Goal: Task Accomplishment & Management: Manage account settings

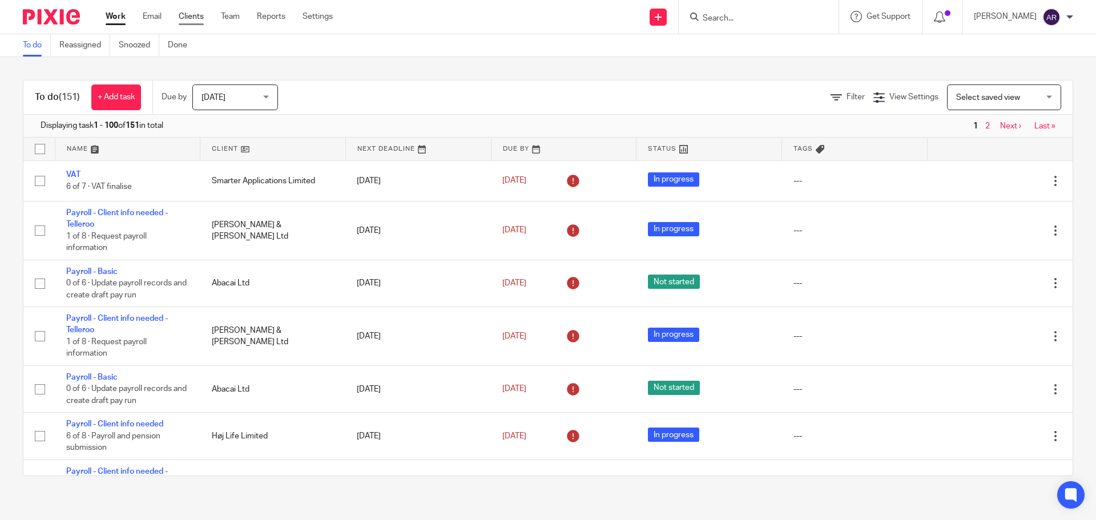
click at [199, 17] on link "Clients" at bounding box center [191, 16] width 25 height 11
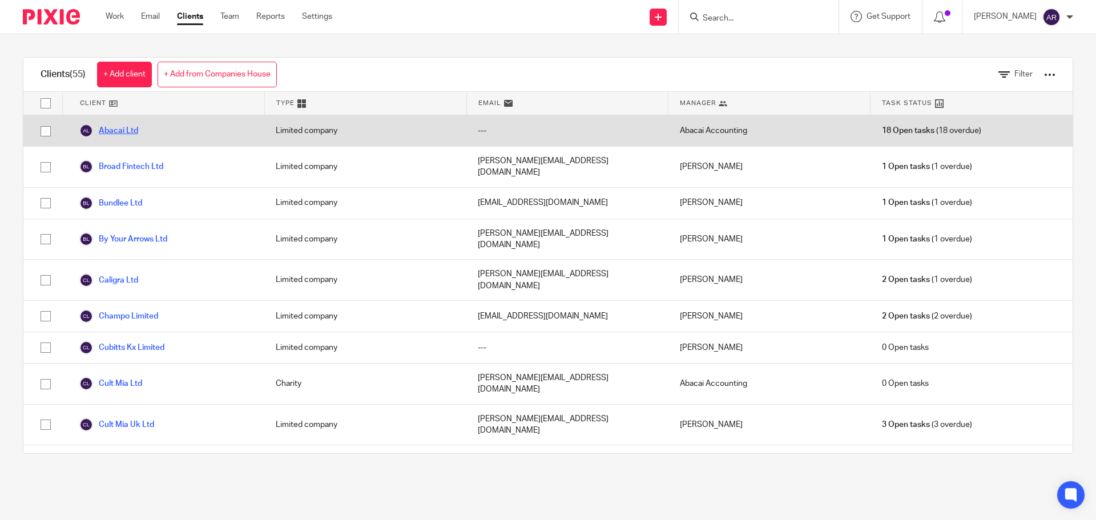
click at [119, 131] on link "Abacai Ltd" at bounding box center [108, 131] width 59 height 14
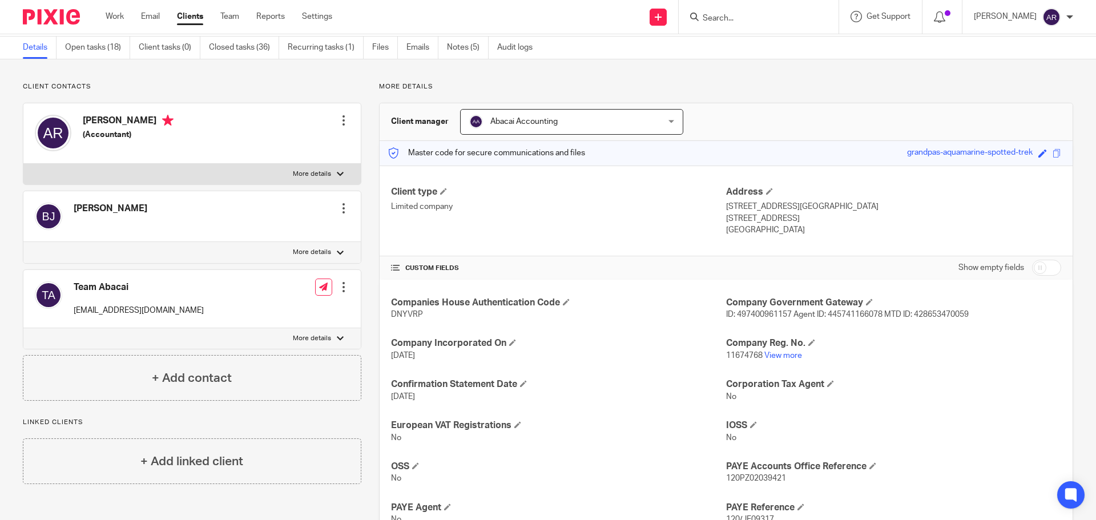
scroll to position [57, 0]
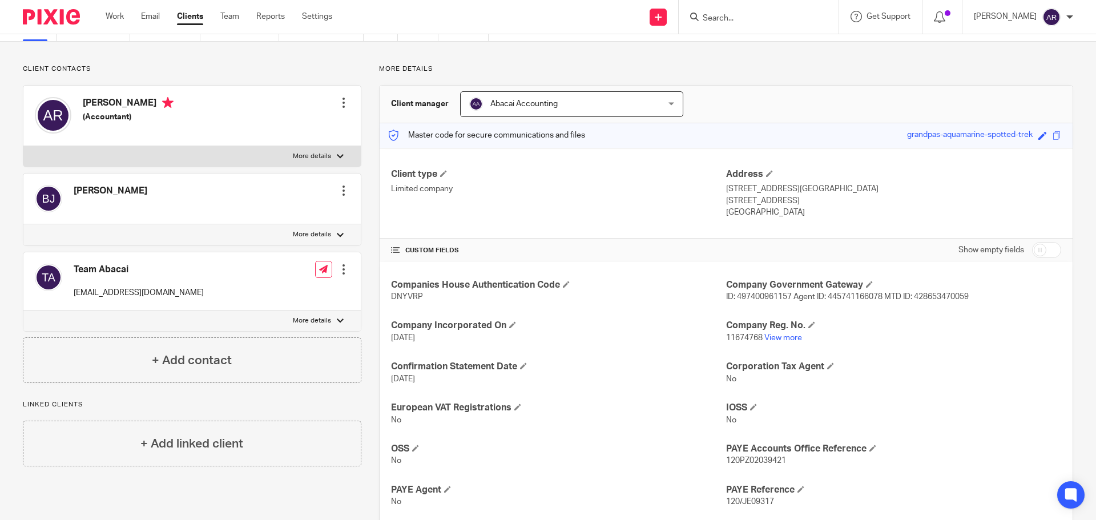
drag, startPoint x: 117, startPoint y: 103, endPoint x: 129, endPoint y: 101, distance: 12.2
click at [117, 103] on h4 "[PERSON_NAME]" at bounding box center [128, 104] width 91 height 14
click at [343, 103] on div at bounding box center [343, 102] width 11 height 11
click at [273, 129] on link "Edit contact" at bounding box center [289, 128] width 109 height 17
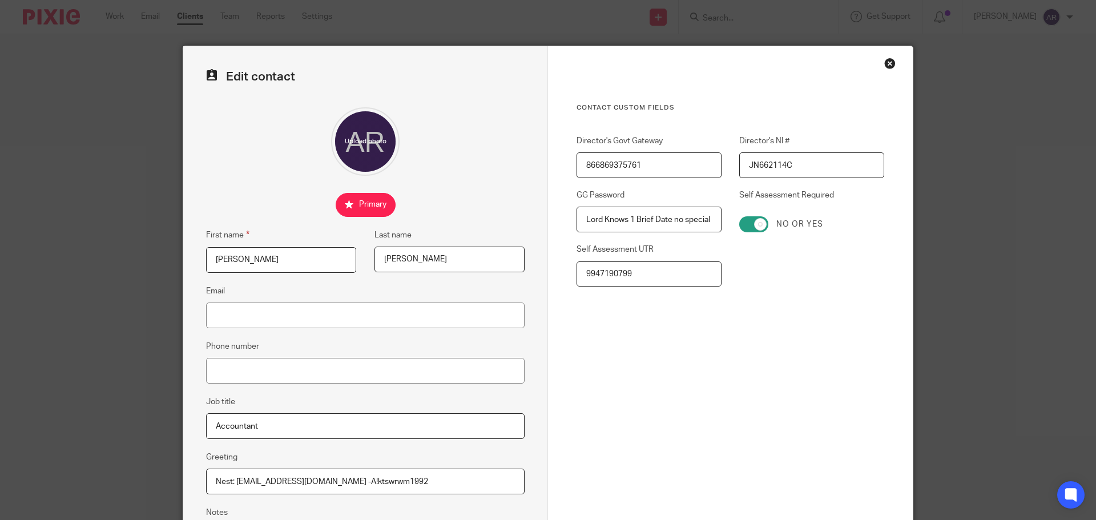
click at [675, 167] on input "866869375761" at bounding box center [649, 165] width 145 height 26
click at [675, 222] on input "Lord Knows 1 Brief Date no special chars" at bounding box center [649, 220] width 145 height 26
